Goal: Register for event/course

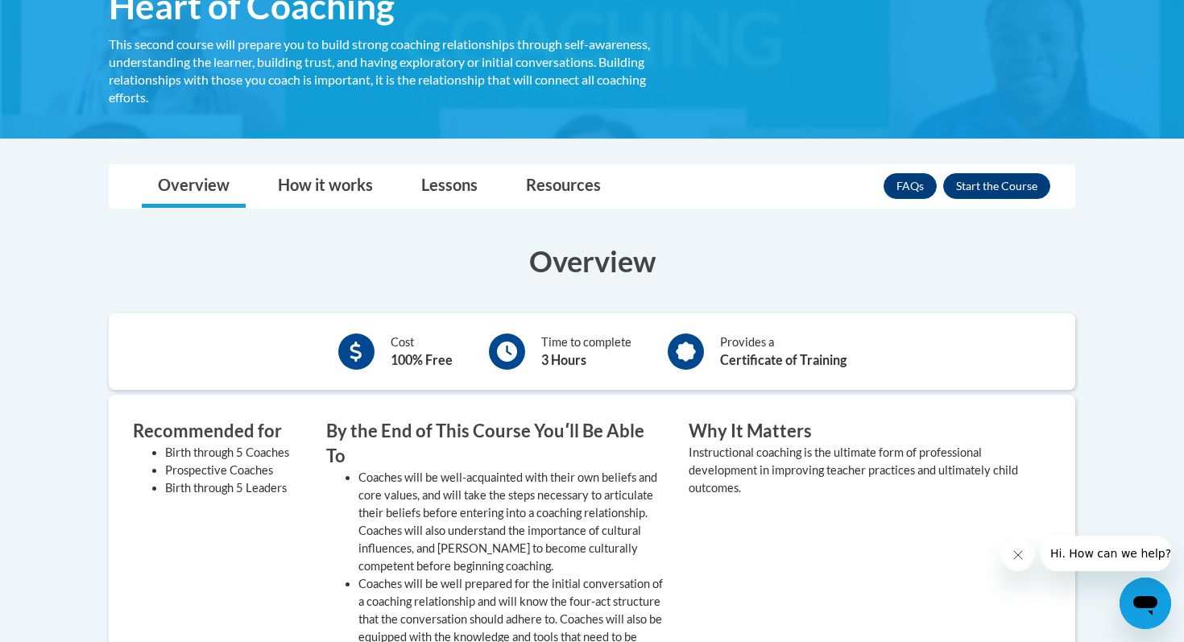
scroll to position [328, 0]
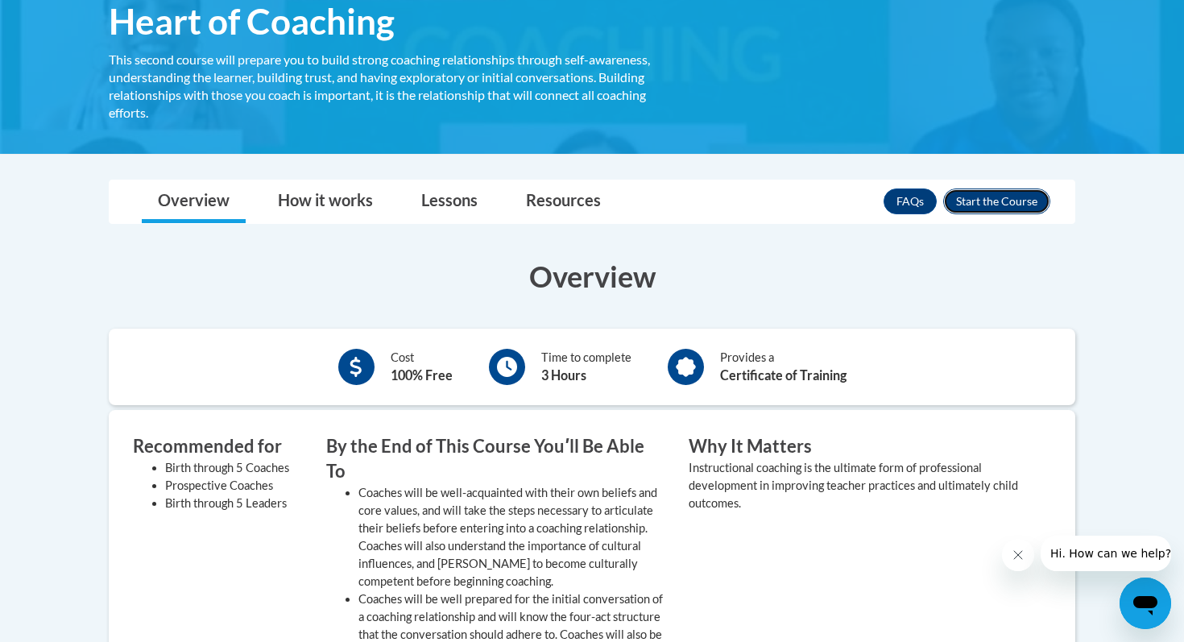
click at [981, 204] on button "Enroll" at bounding box center [996, 201] width 107 height 26
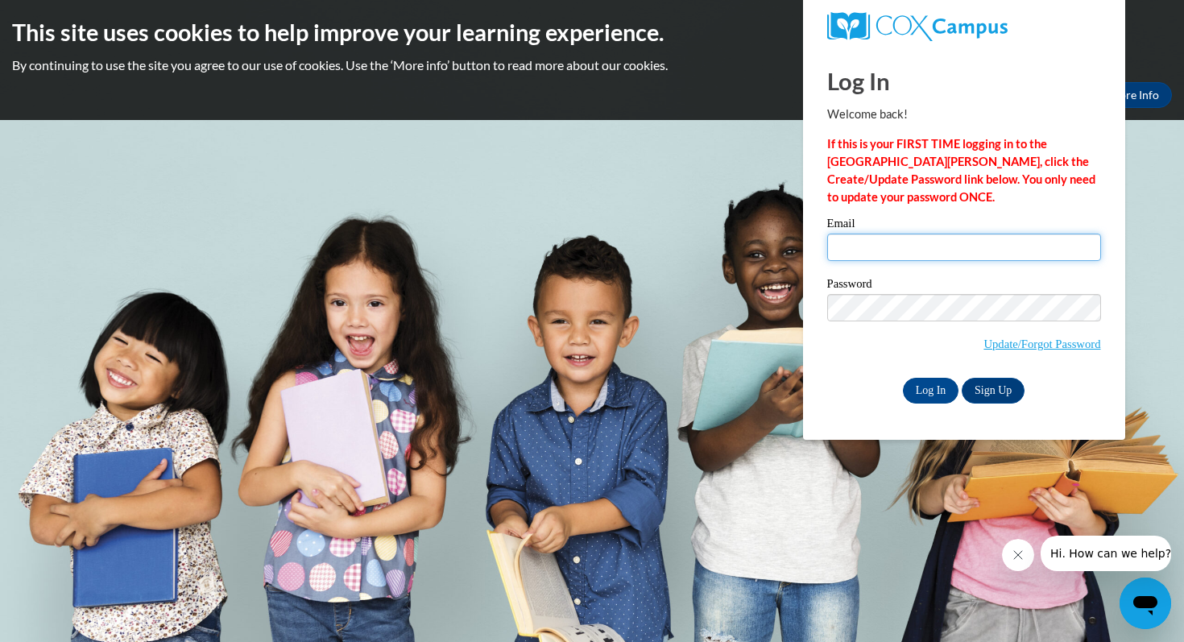
click at [956, 260] on input "Email" at bounding box center [964, 246] width 274 height 27
click at [997, 391] on link "Sign Up" at bounding box center [992, 391] width 63 height 26
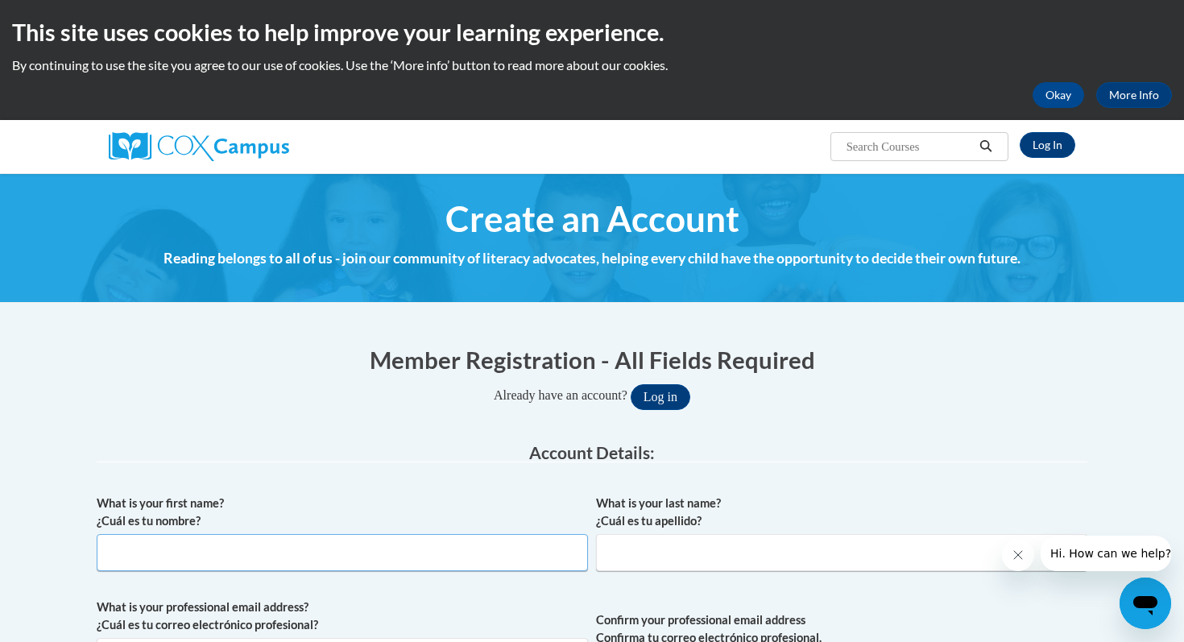
click at [494, 551] on input "What is your first name? ¿Cuál es tu nombre?" at bounding box center [342, 552] width 491 height 37
type input "Anna"
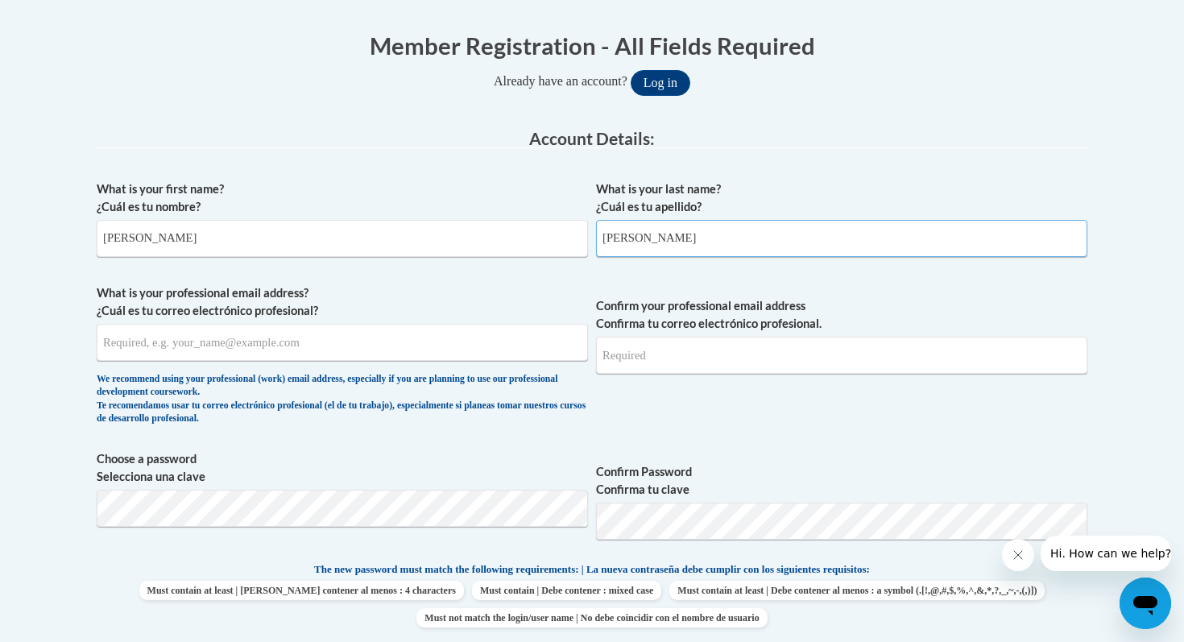
scroll to position [333, 0]
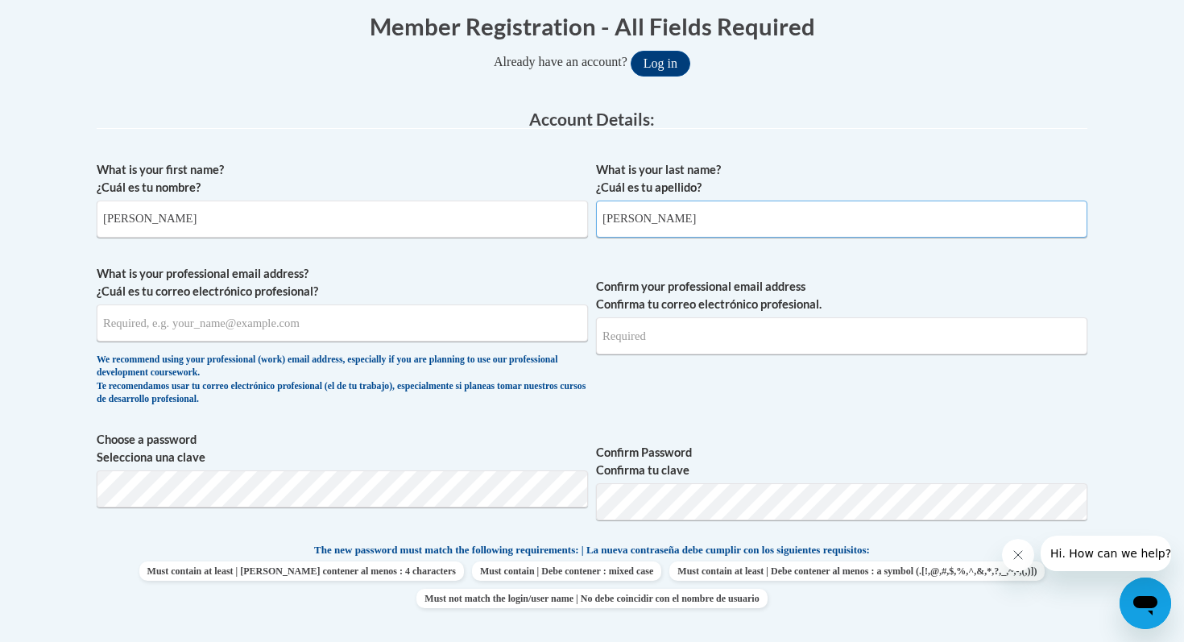
type input "Montanari"
click at [358, 321] on input "What is your professional email address? ¿Cuál es tu correo electrónico profesi…" at bounding box center [342, 322] width 491 height 37
type input "admontanari@mail.lipscomb.edu"
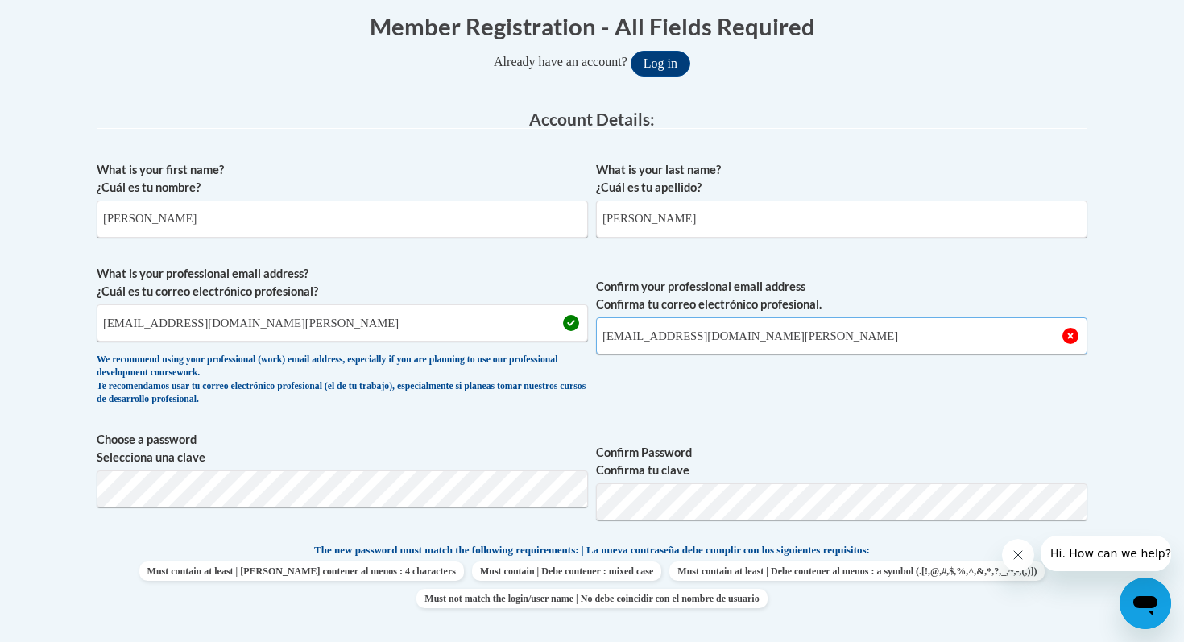
type input "admontanari@mail.lipscomb.edu"
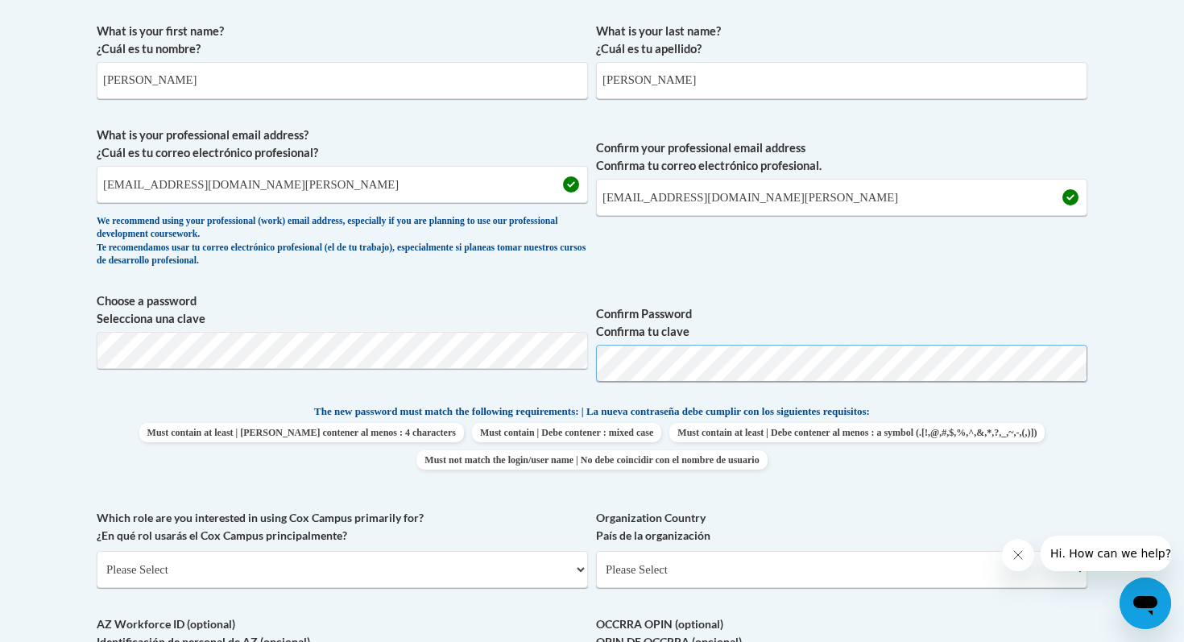
scroll to position [560, 0]
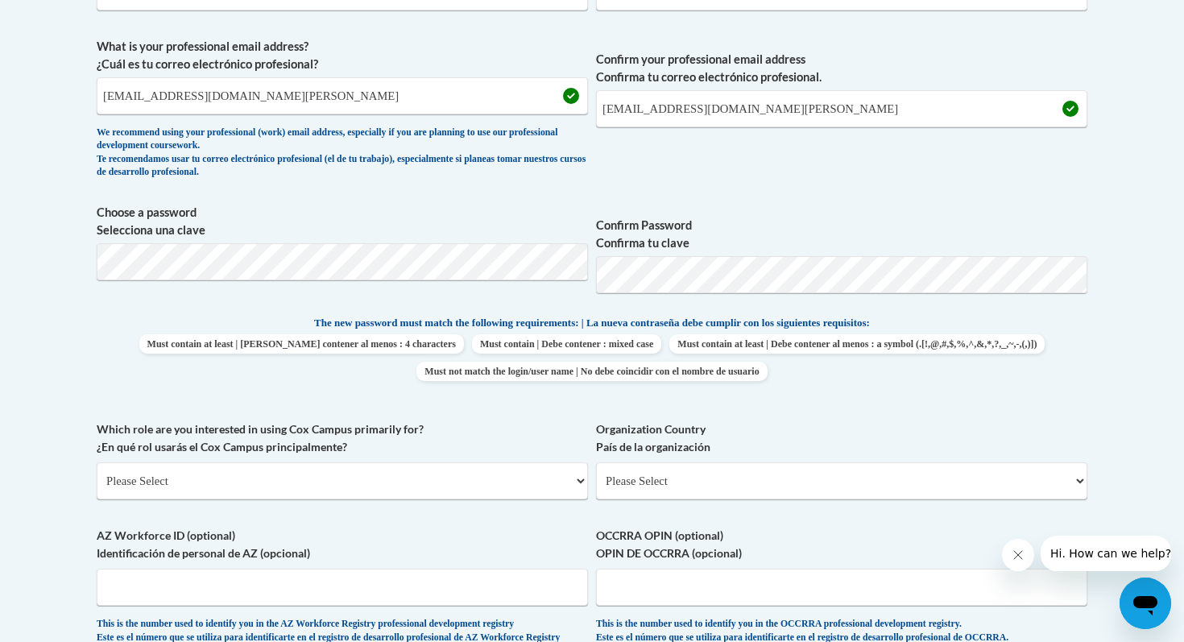
click at [518, 412] on div "What is your first name? ¿Cuál es tu nombre? Anna What is your last name? ¿Cuál…" at bounding box center [592, 293] width 990 height 734
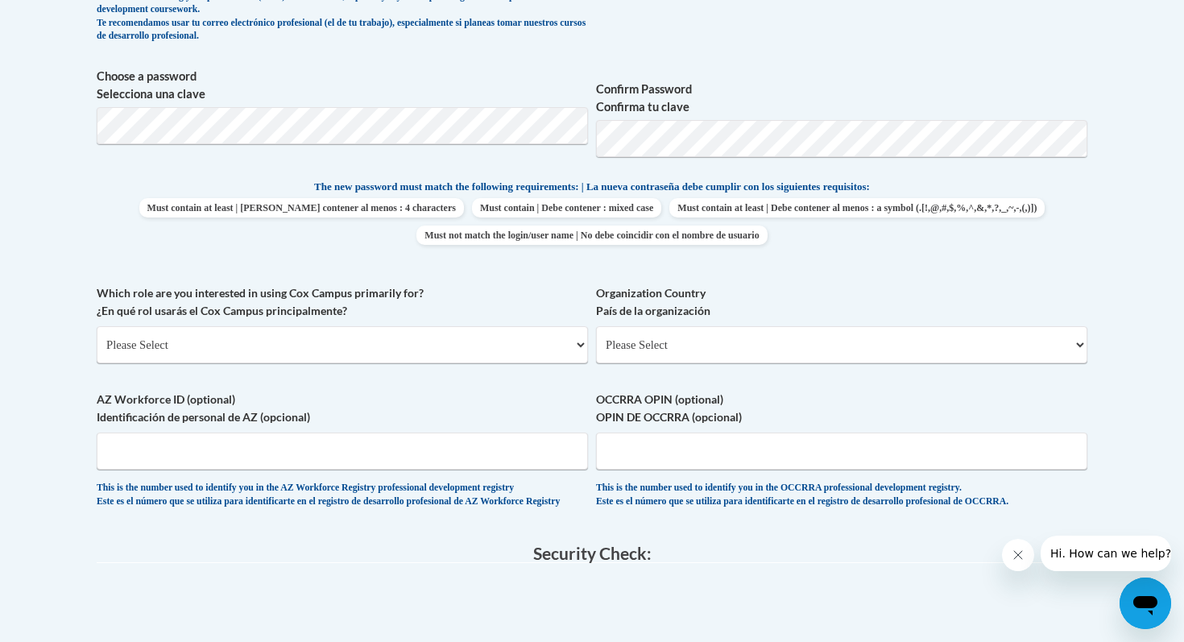
scroll to position [702, 0]
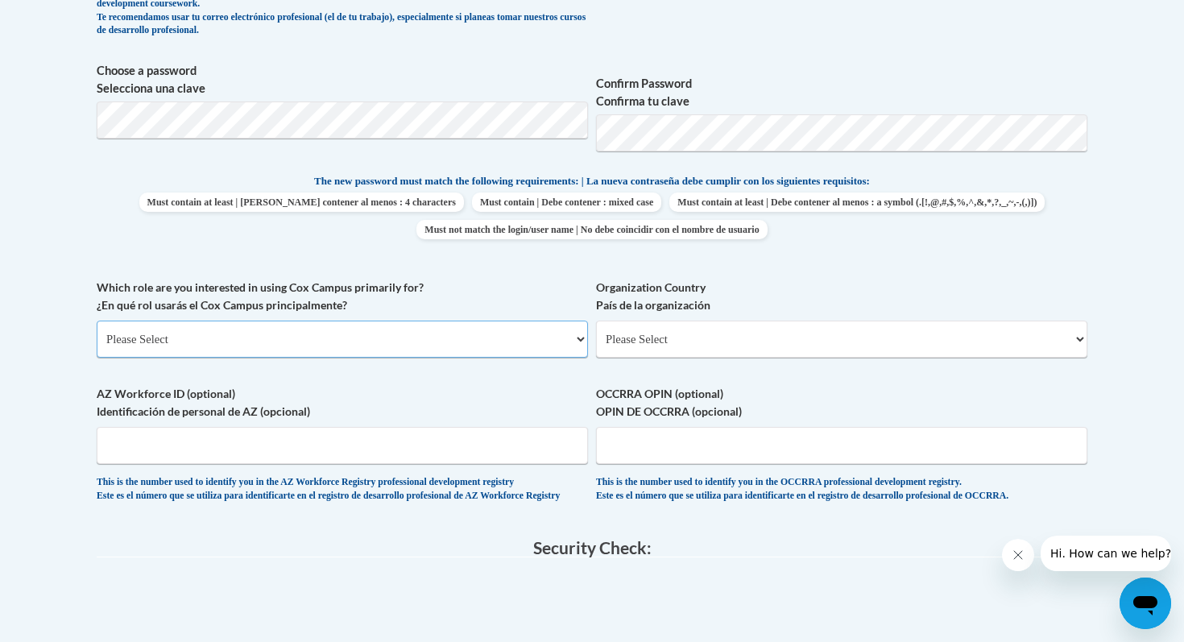
click at [488, 341] on select "Please Select College/University | Colegio/Universidad Community/Nonprofit Part…" at bounding box center [342, 338] width 491 height 37
select select "fbf2d438-af2f-41f8-98f1-81c410e29de3"
click at [97, 320] on select "Please Select College/University | Colegio/Universidad Community/Nonprofit Part…" at bounding box center [342, 338] width 491 height 37
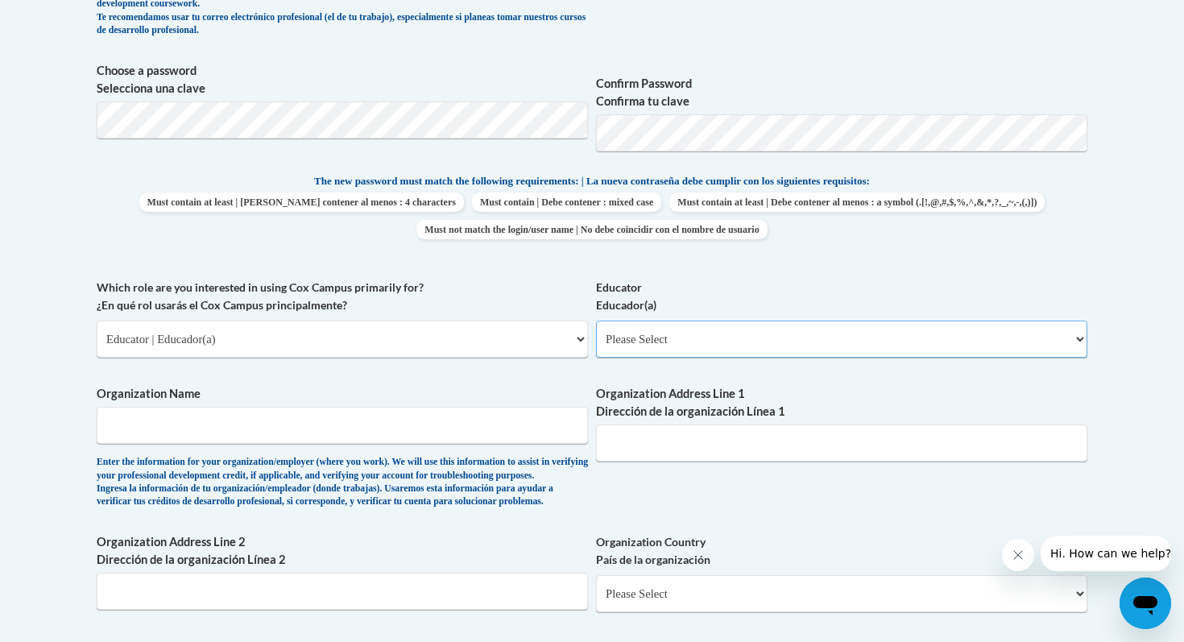
click at [708, 337] on select "Please Select Early Learning/Daycare Teacher/Family Home Care Provider | Maestr…" at bounding box center [841, 338] width 491 height 37
select select "8e40623d-54d0-45cd-9f92-5df65cd3f8cf"
click at [596, 320] on select "Please Select Early Learning/Daycare Teacher/Family Home Care Provider | Maestr…" at bounding box center [841, 338] width 491 height 37
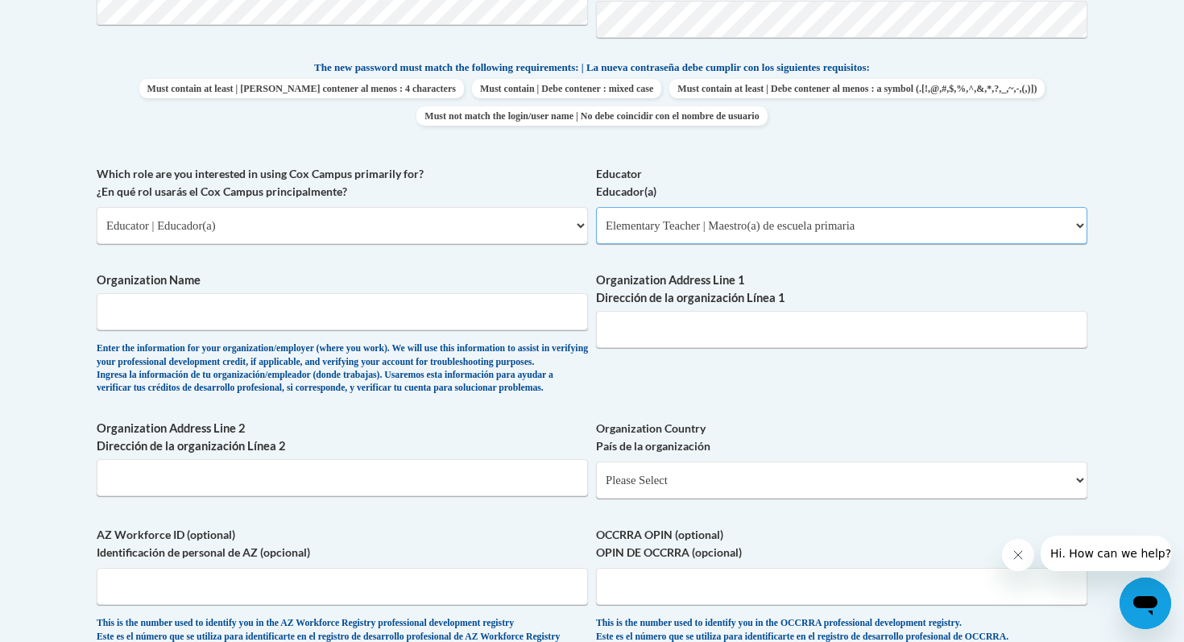
scroll to position [793, 0]
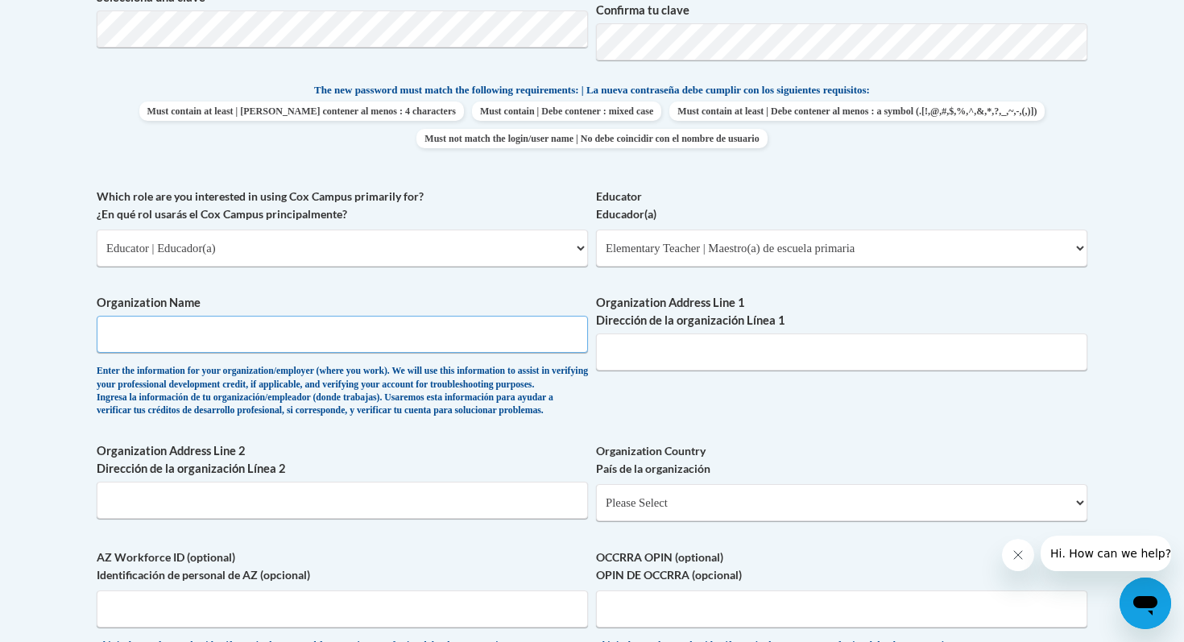
click at [508, 333] on input "Organization Name" at bounding box center [342, 334] width 491 height 37
type input "Lipscomb"
type input "1 University Park Dr"
select select "ad49bcad-a171-4b2e-b99c-48b446064914"
select select
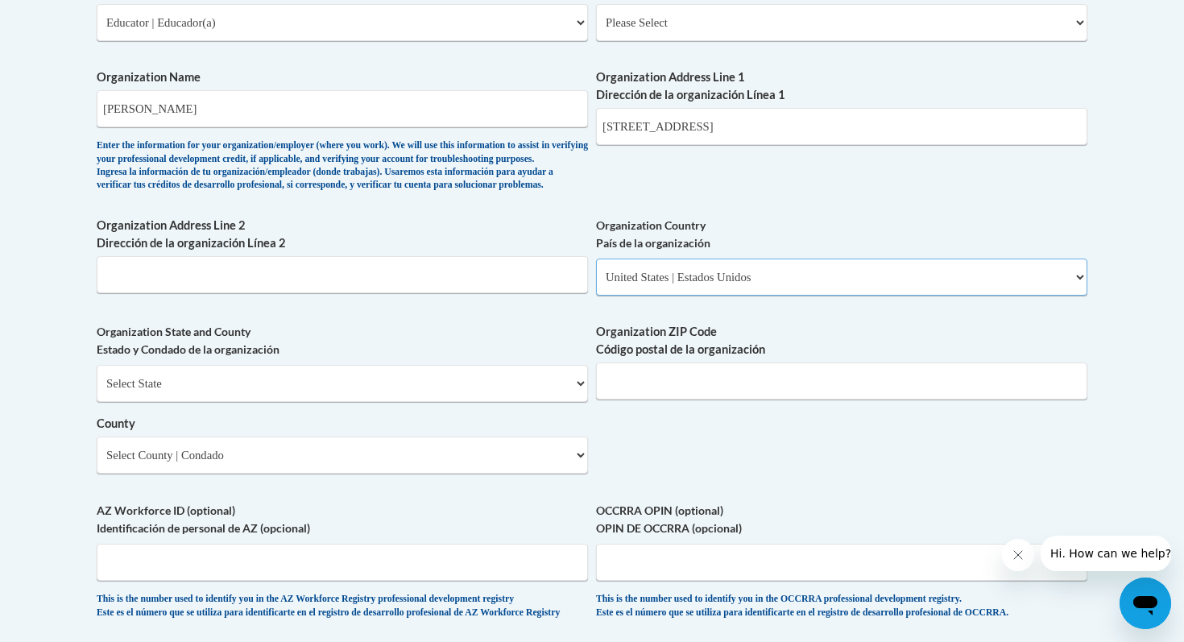
scroll to position [1055, 0]
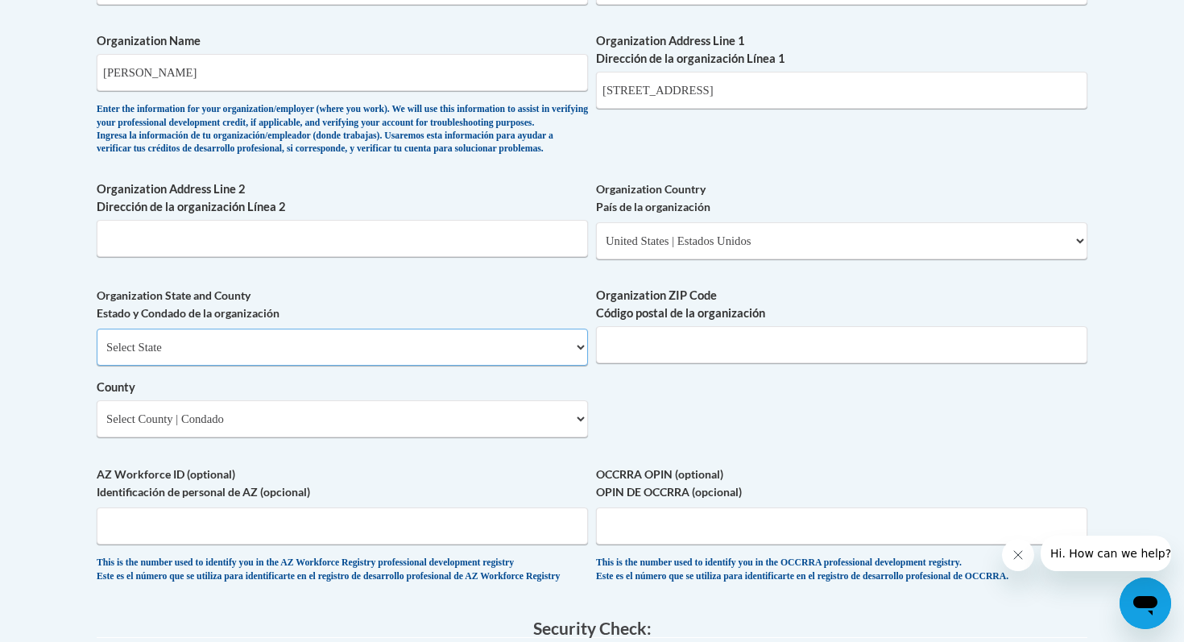
click at [285, 366] on select "Select State Alabama Alaska Arizona Arkansas California Colorado Connecticut De…" at bounding box center [342, 346] width 491 height 37
select select "Tennessee"
click at [97, 355] on select "Select State Alabama Alaska Arizona Arkansas California Colorado Connecticut De…" at bounding box center [342, 346] width 491 height 37
click at [685, 359] on input "Organization ZIP Code Código postal de la organización" at bounding box center [841, 344] width 491 height 37
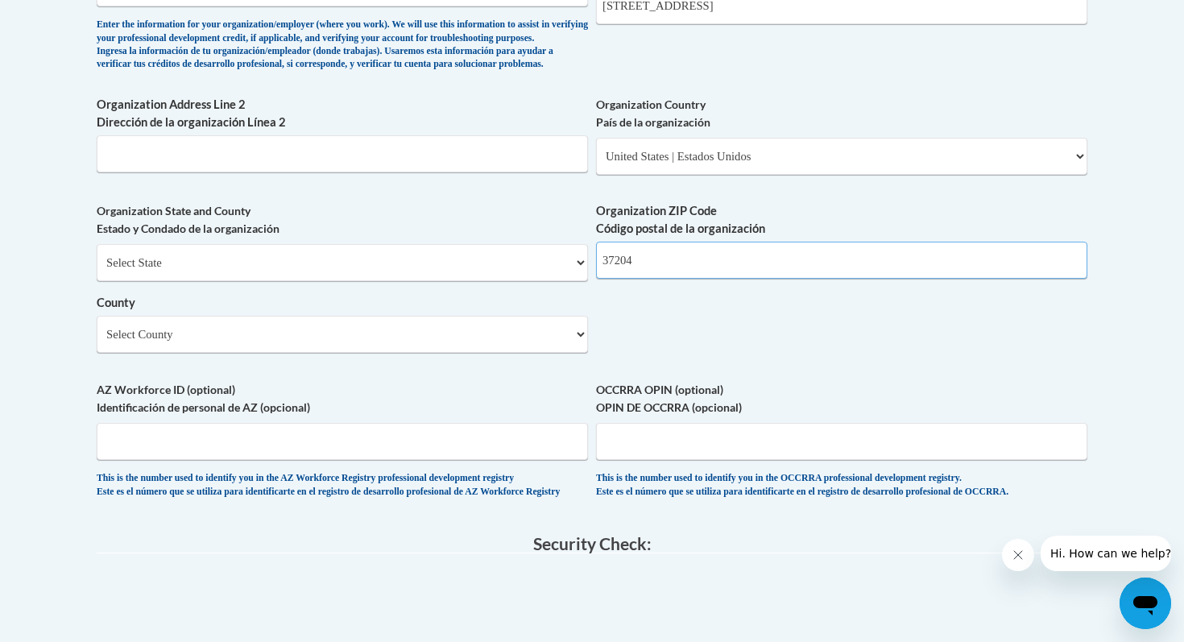
scroll to position [1143, 0]
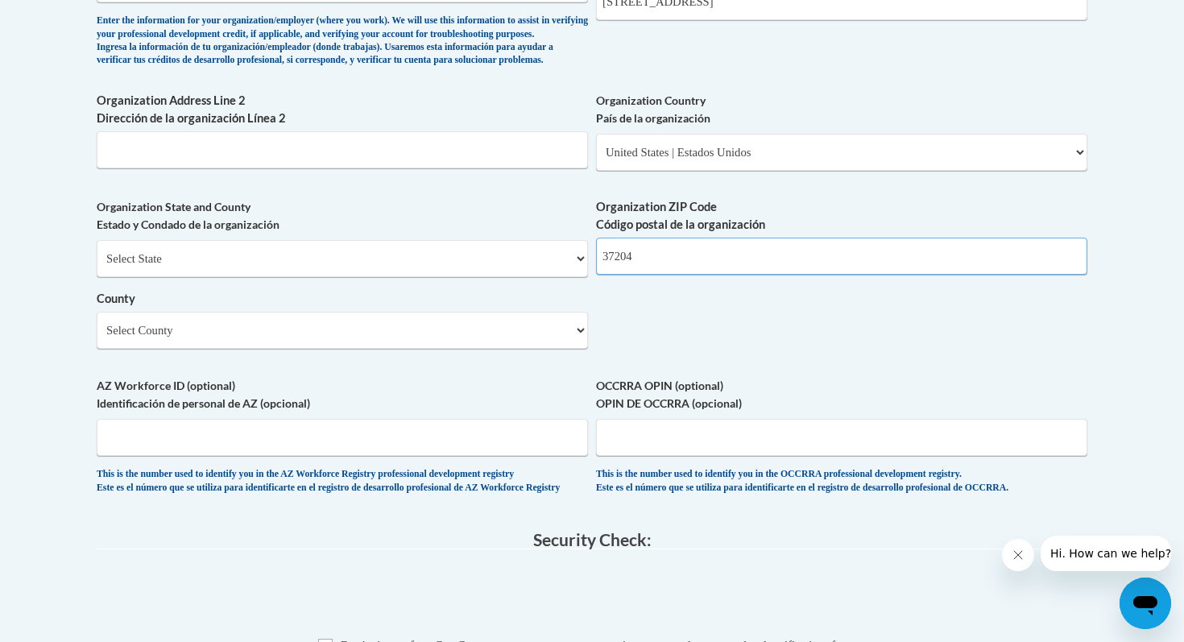
type input "37204"
click at [548, 349] on select "Select County Anderson Bedford Benton Bledsoe Blount Bradley Campbell Cannon Ca…" at bounding box center [342, 330] width 491 height 37
select select "Davidson"
click at [97, 338] on select "Select County Anderson Bedford Benton Bledsoe Blount Bradley Campbell Cannon Ca…" at bounding box center [342, 330] width 491 height 37
click at [630, 409] on label "OCCRRA OPIN (optional) OPIN DE OCCRRA (opcional)" at bounding box center [841, 394] width 491 height 35
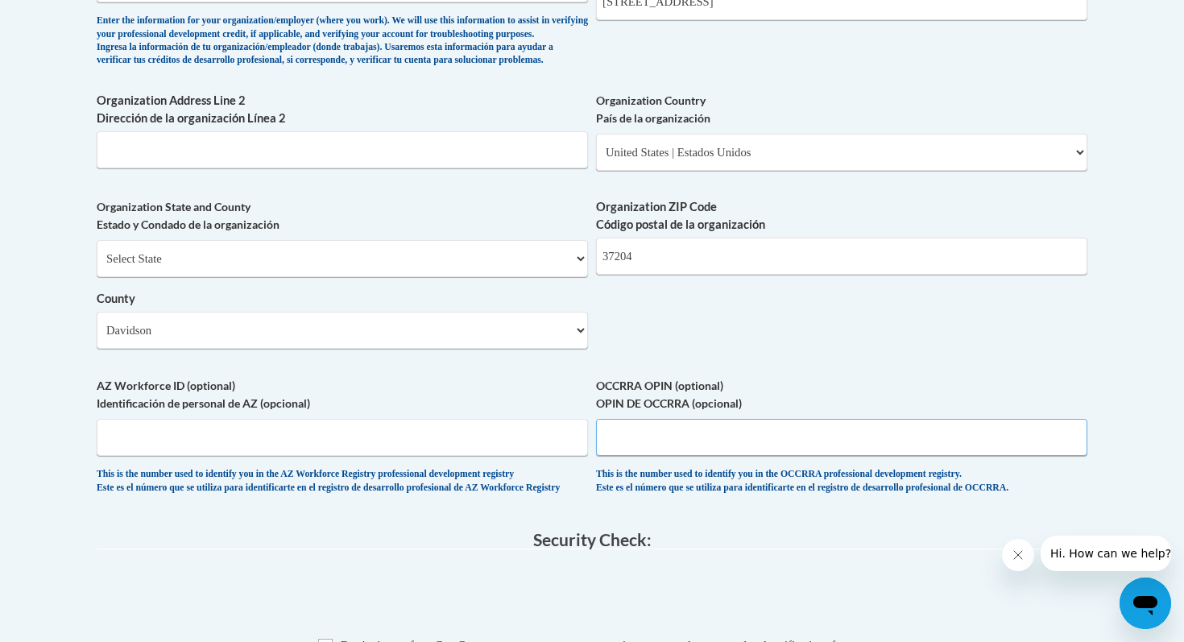
click at [630, 419] on input "OCCRRA OPIN (optional) OPIN DE OCCRRA (opcional)" at bounding box center [841, 437] width 491 height 37
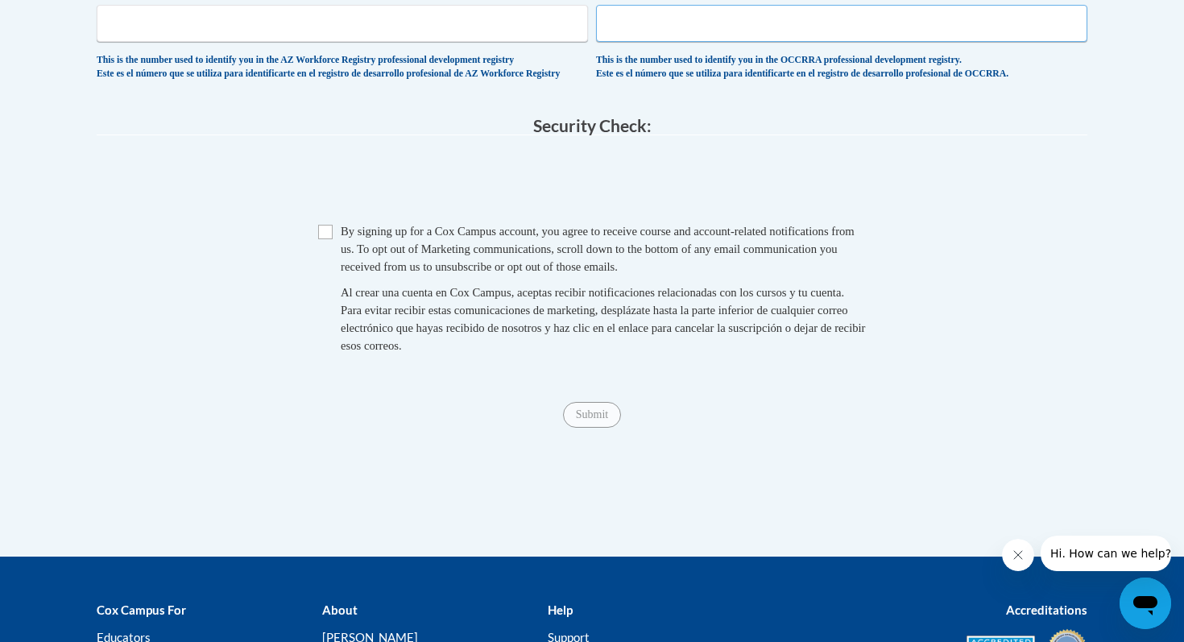
scroll to position [1568, 0]
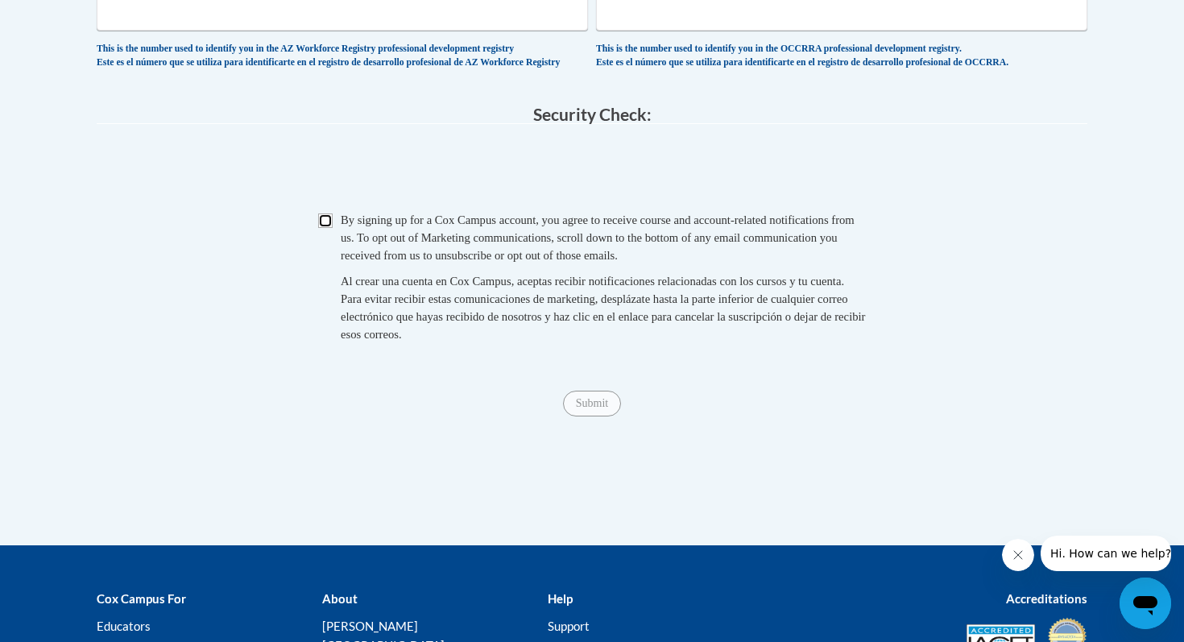
click at [326, 228] on input "Checkbox" at bounding box center [325, 220] width 14 height 14
checkbox input "true"
click at [580, 416] on input "Submit" at bounding box center [592, 403] width 58 height 26
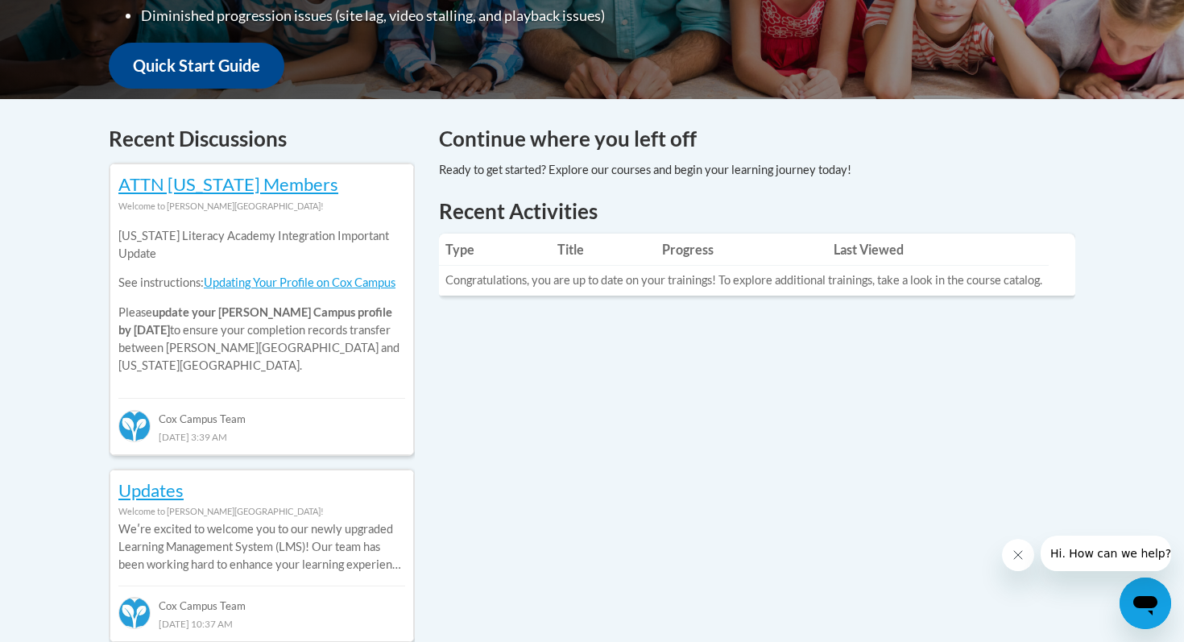
scroll to position [589, 0]
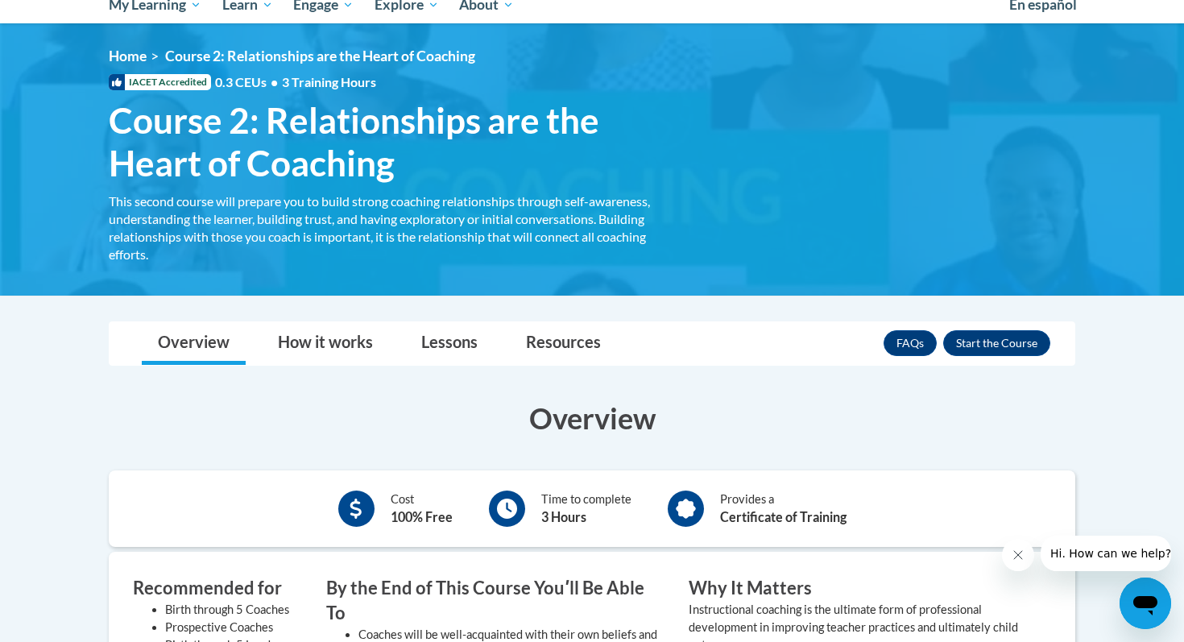
scroll to position [265, 0]
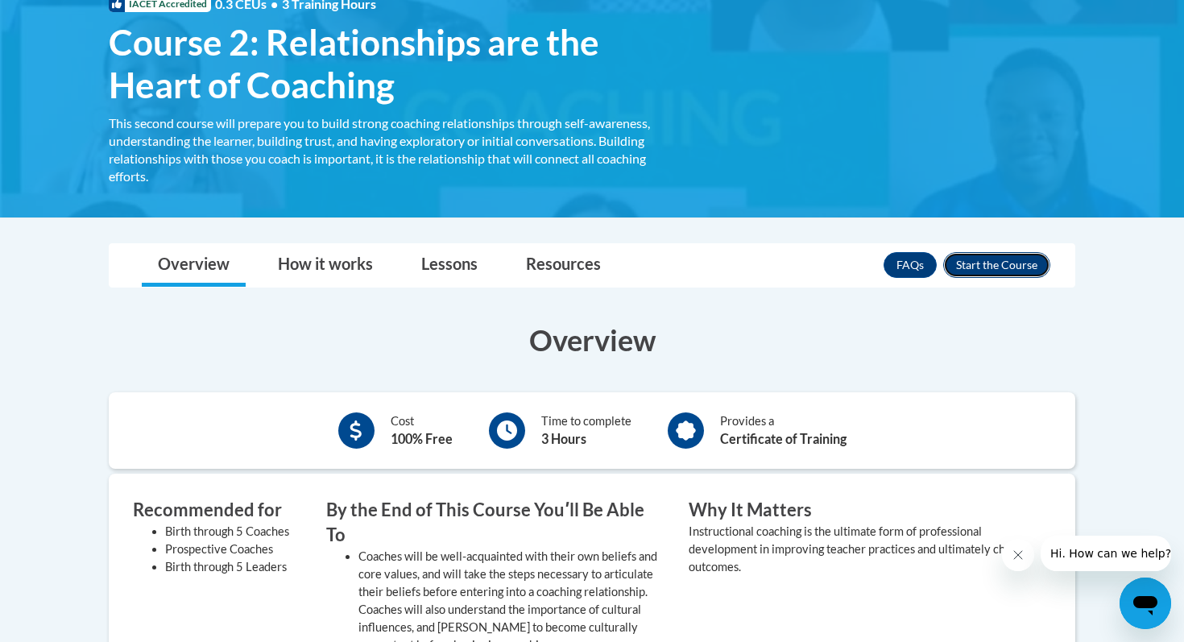
click at [987, 274] on button "Enroll" at bounding box center [996, 265] width 107 height 26
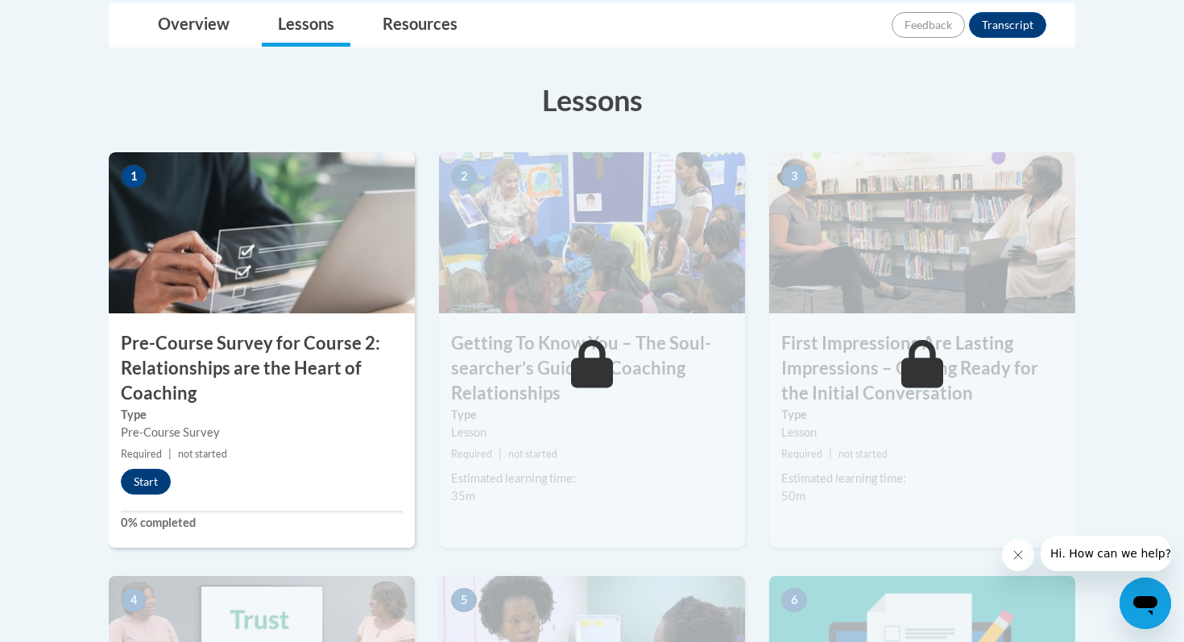
scroll to position [449, 0]
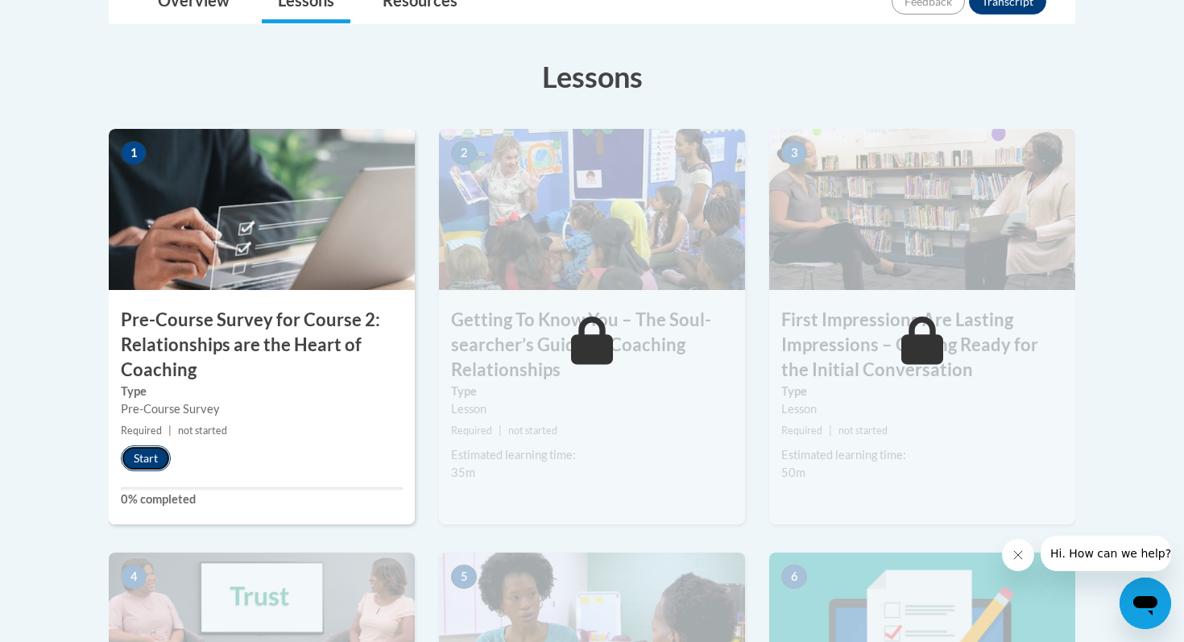
click at [145, 463] on button "Start" at bounding box center [146, 458] width 50 height 26
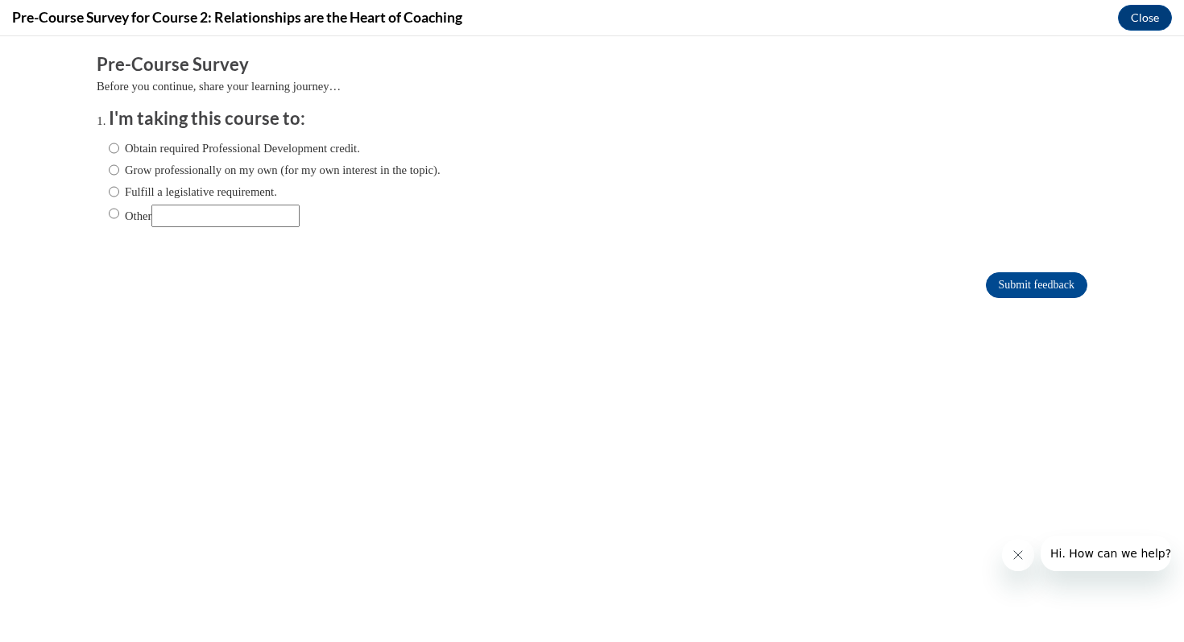
scroll to position [0, 0]
click at [264, 150] on label "Obtain required Professional Development credit." at bounding box center [234, 148] width 251 height 18
click at [119, 150] on input "Obtain required Professional Development credit." at bounding box center [114, 148] width 10 height 18
radio input "true"
click at [1038, 278] on input "Submit feedback" at bounding box center [1035, 285] width 101 height 26
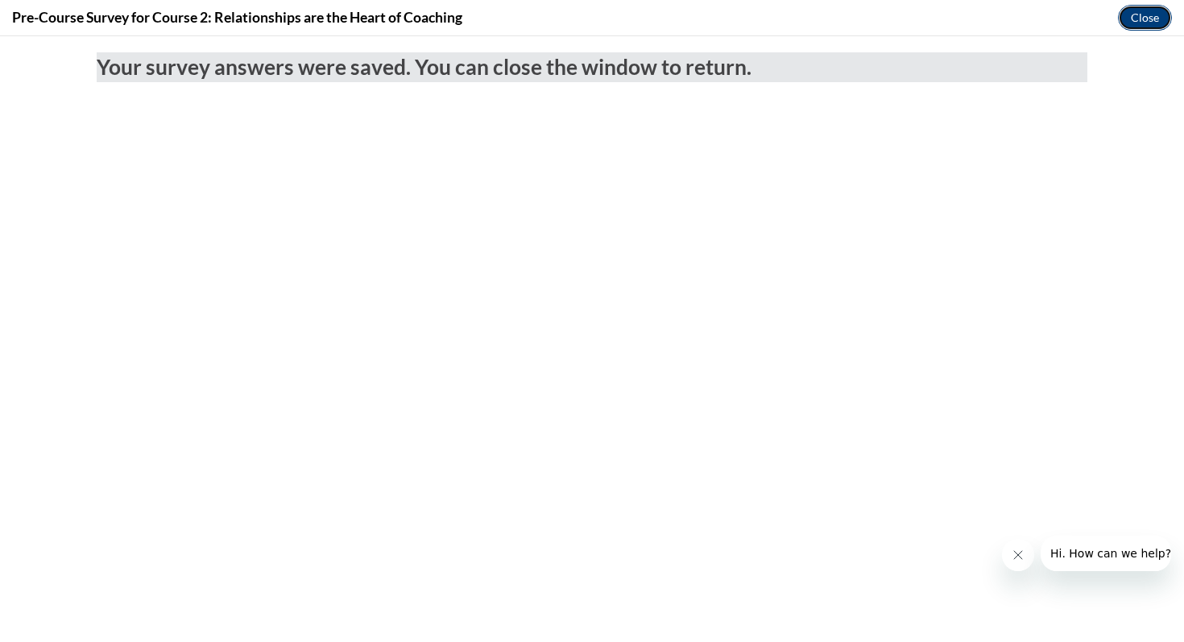
click at [1145, 14] on button "Close" at bounding box center [1144, 18] width 54 height 26
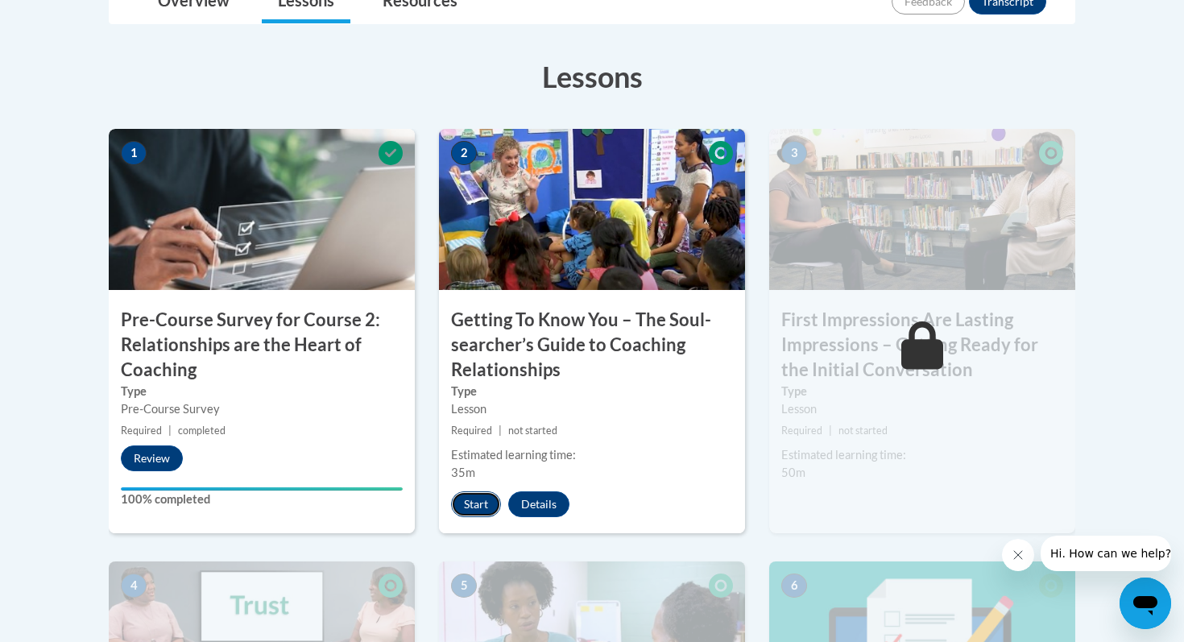
click at [476, 505] on button "Start" at bounding box center [476, 504] width 50 height 26
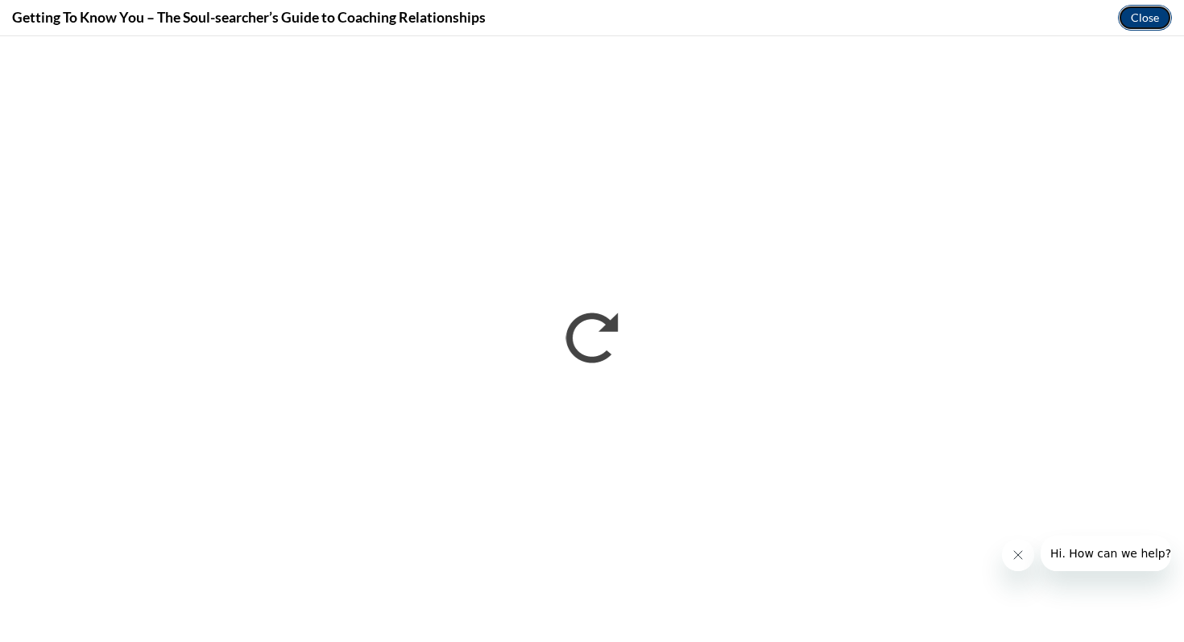
click at [1122, 15] on button "Close" at bounding box center [1144, 18] width 54 height 26
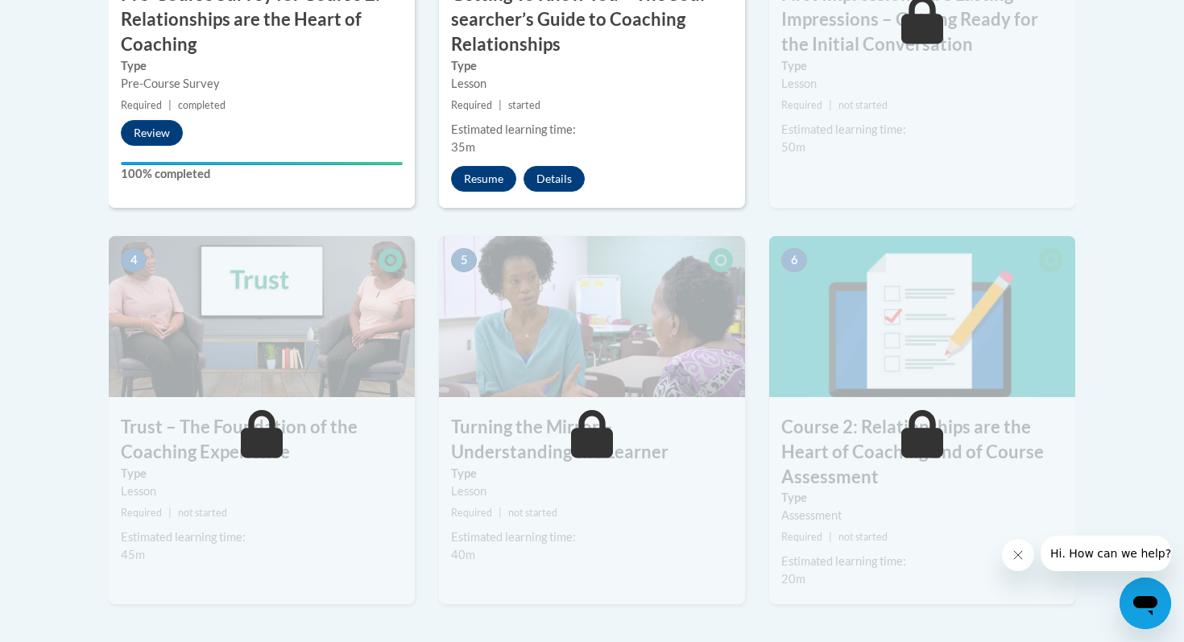
click at [951, 171] on div "3 First Impressions Are Lasting Impressions – Getting Ready for the Initial Con…" at bounding box center [922, 6] width 306 height 404
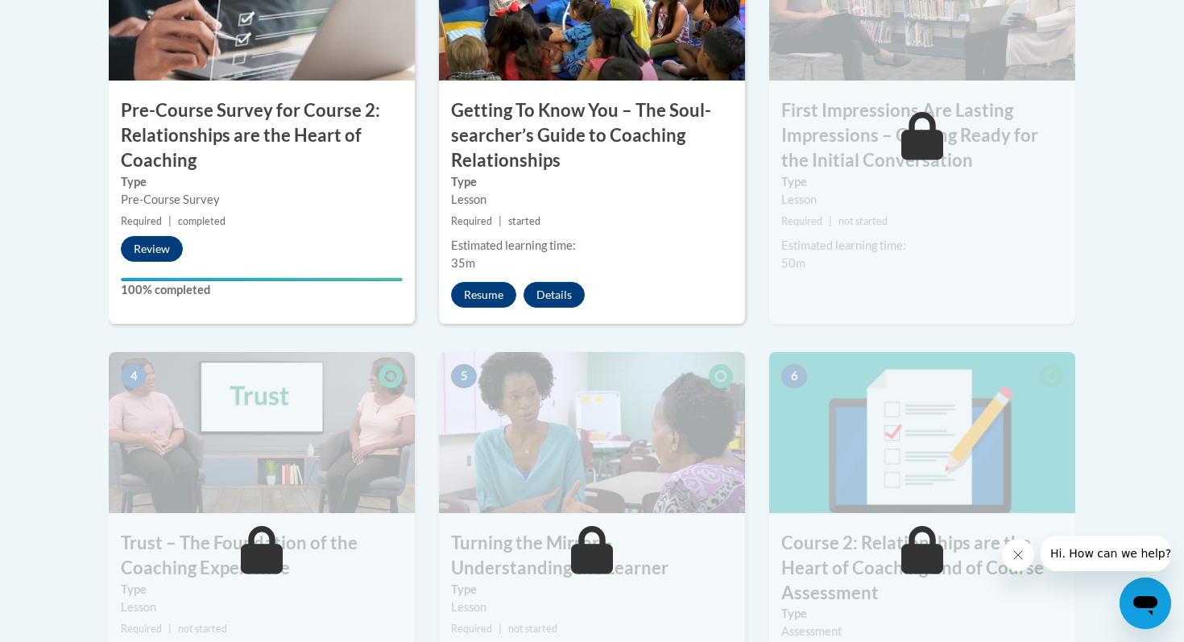
scroll to position [442, 0]
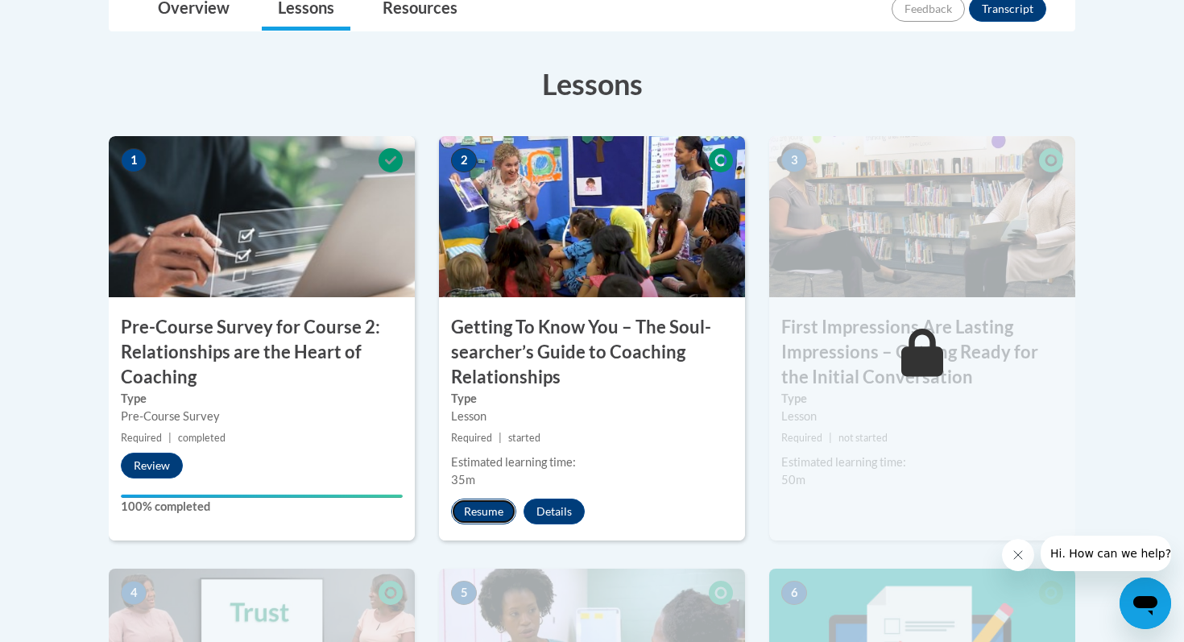
click at [474, 522] on button "Resume" at bounding box center [483, 511] width 65 height 26
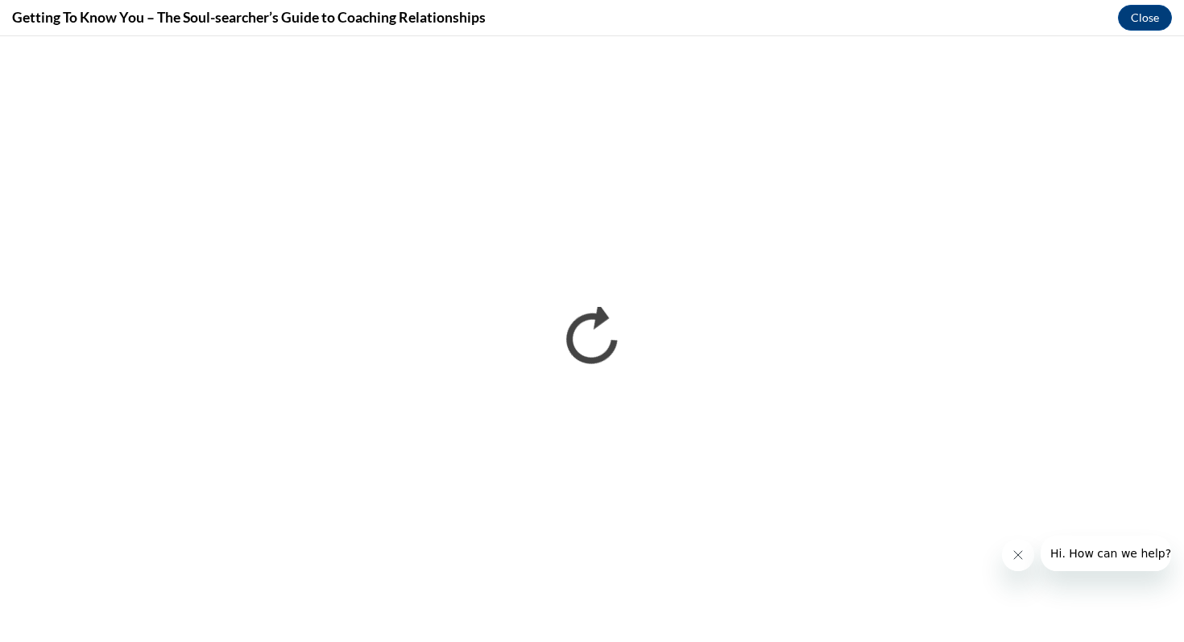
scroll to position [0, 0]
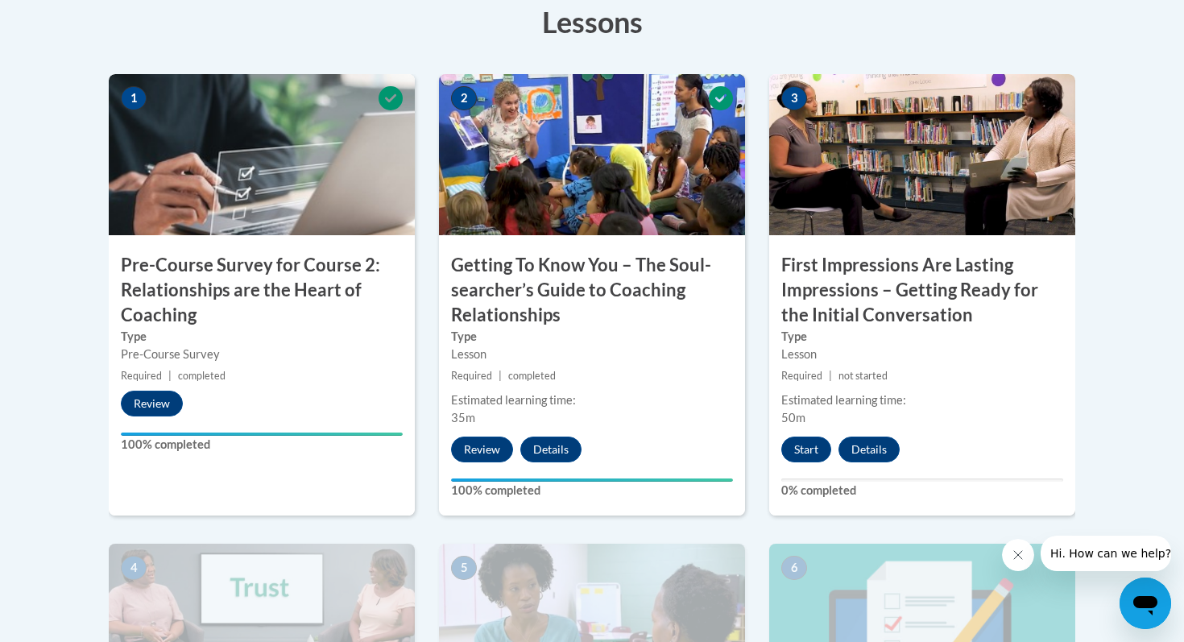
scroll to position [456, 0]
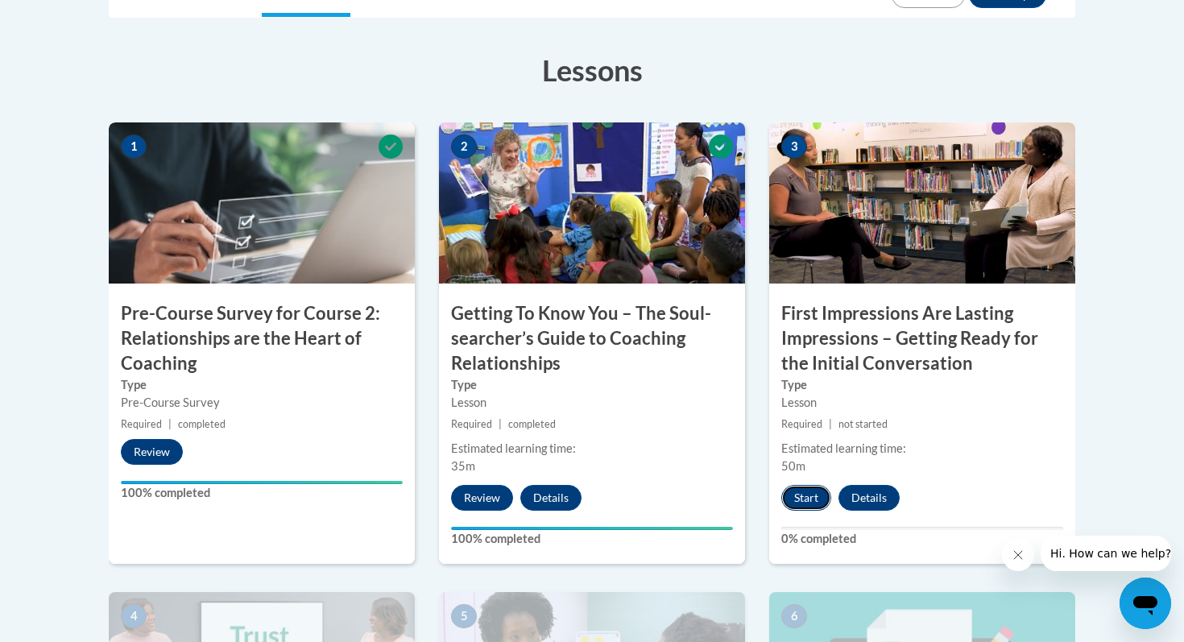
click at [805, 490] on button "Start" at bounding box center [806, 498] width 50 height 26
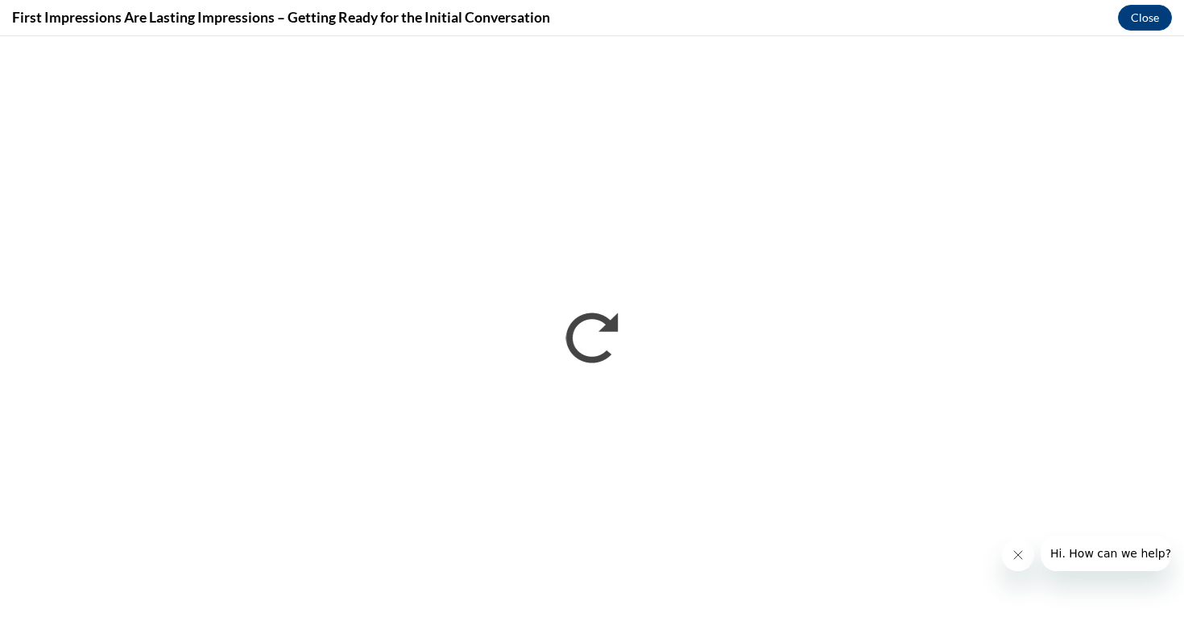
scroll to position [0, 0]
